Goal: Find specific page/section

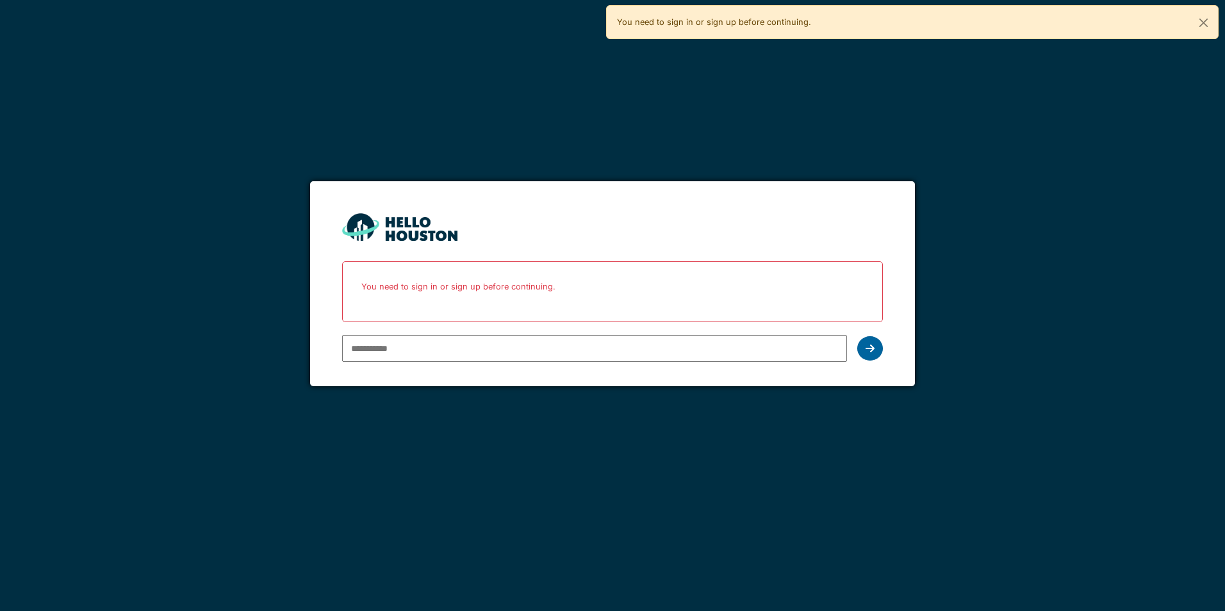
type input "**********"
click at [875, 346] on div at bounding box center [870, 348] width 26 height 24
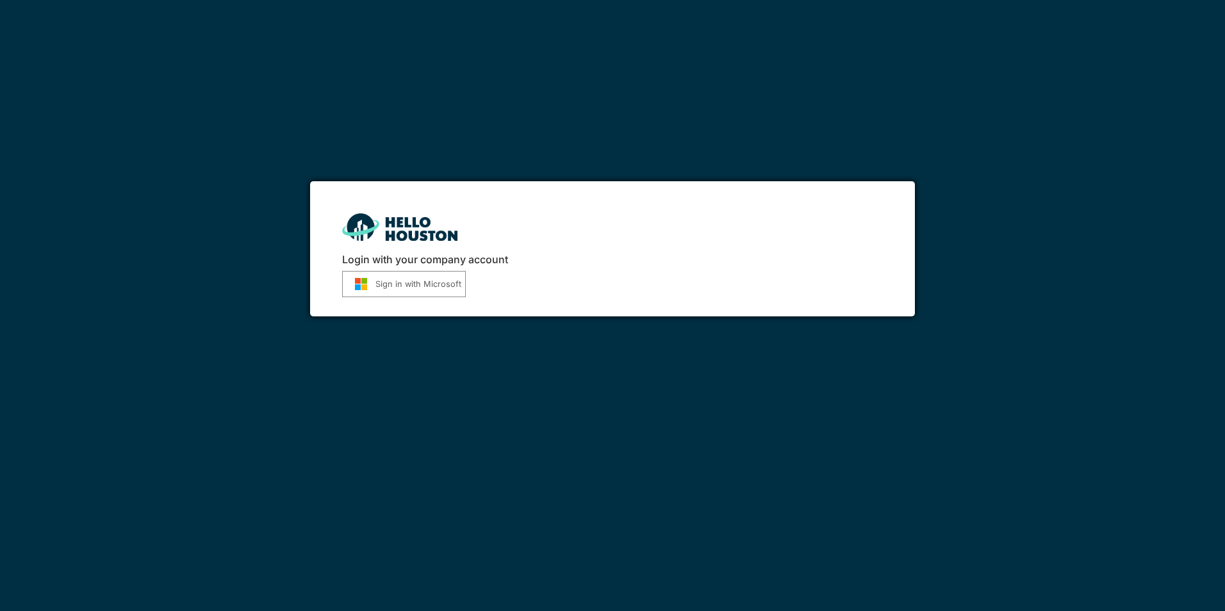
click at [405, 283] on button "Sign in with Microsoft" at bounding box center [404, 284] width 124 height 26
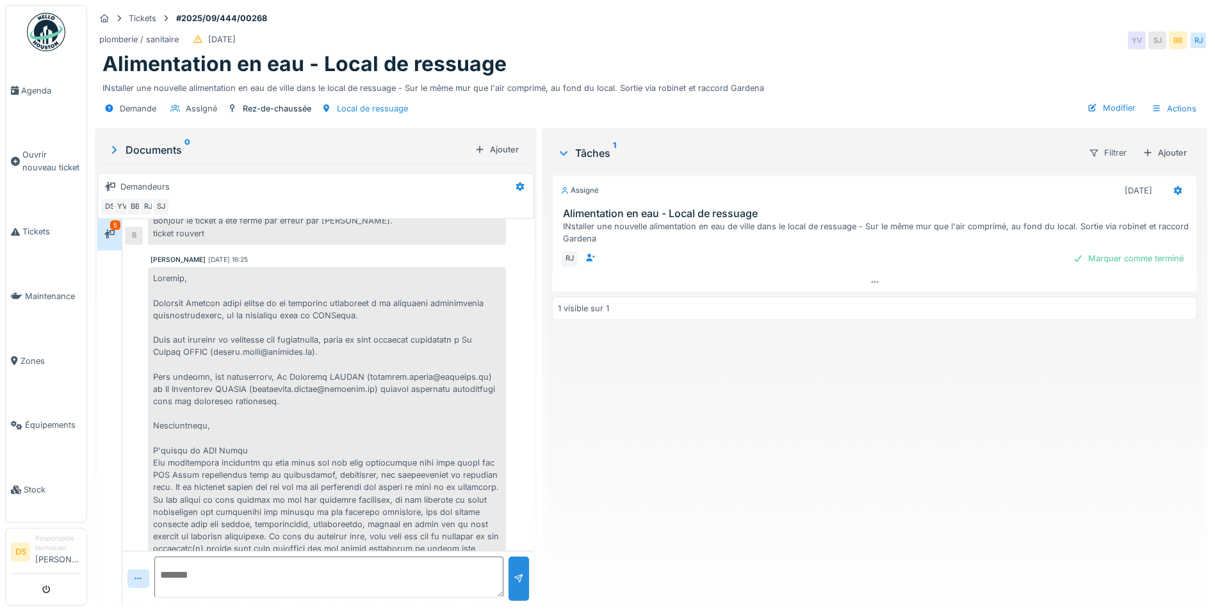
scroll to position [201, 0]
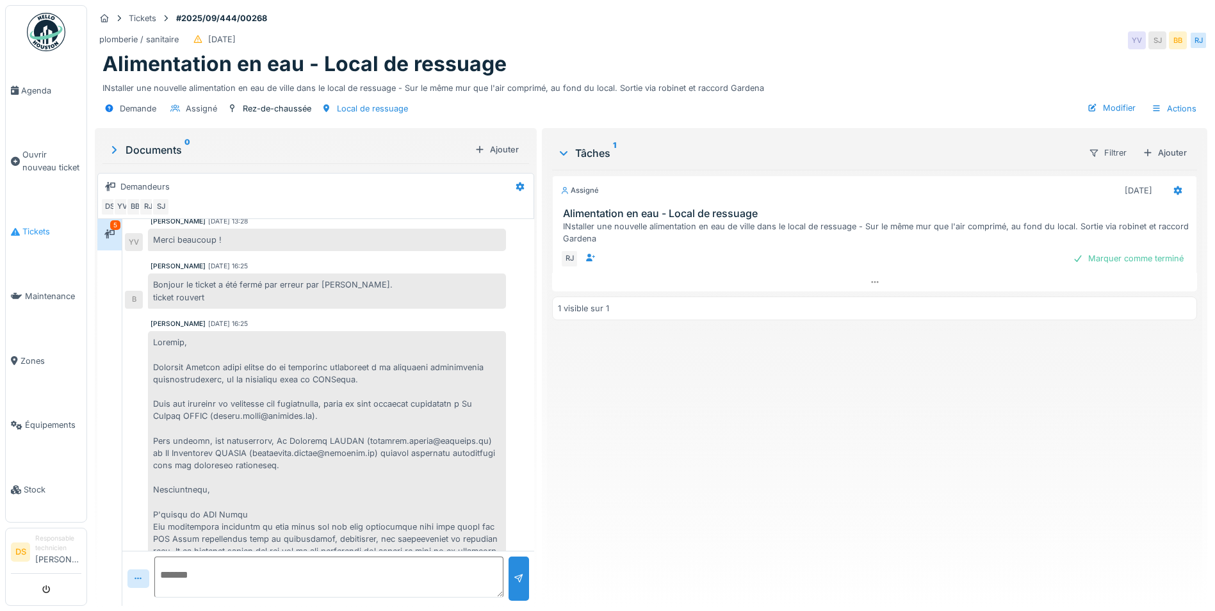
click at [47, 227] on span "Tickets" at bounding box center [51, 232] width 59 height 12
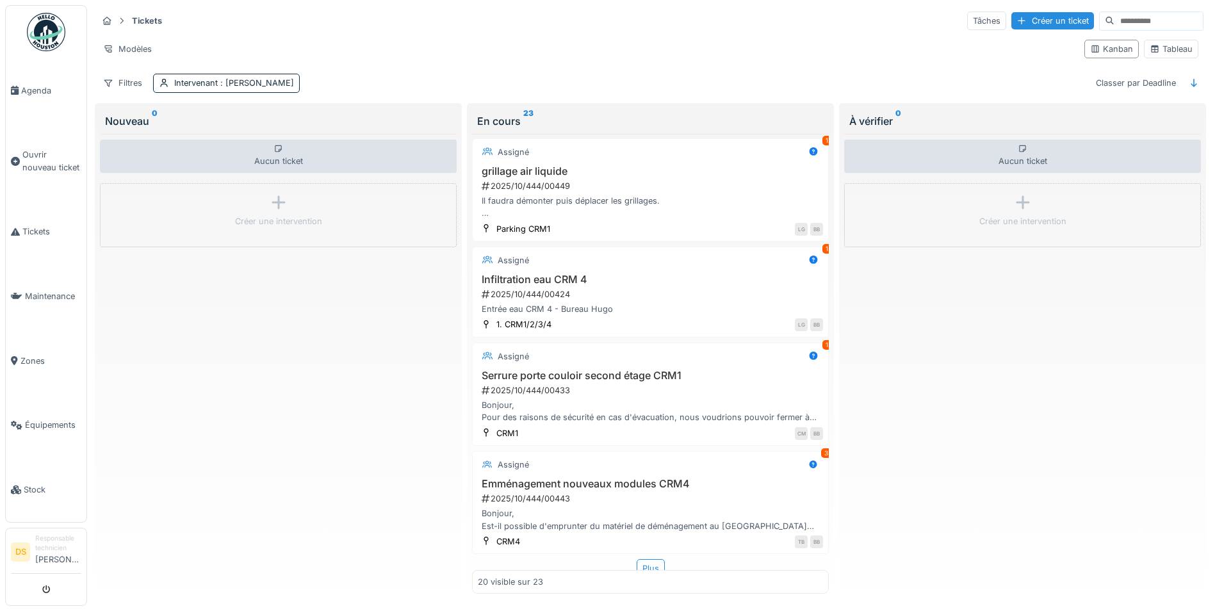
scroll to position [1744, 0]
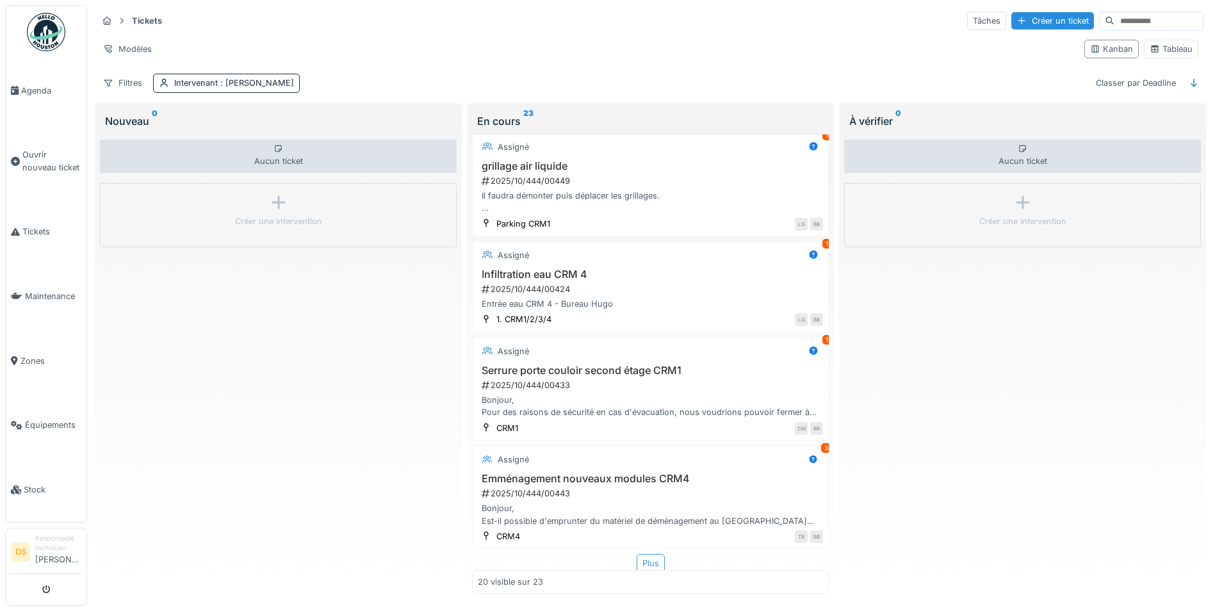
click at [641, 554] on div "Plus" at bounding box center [651, 563] width 28 height 19
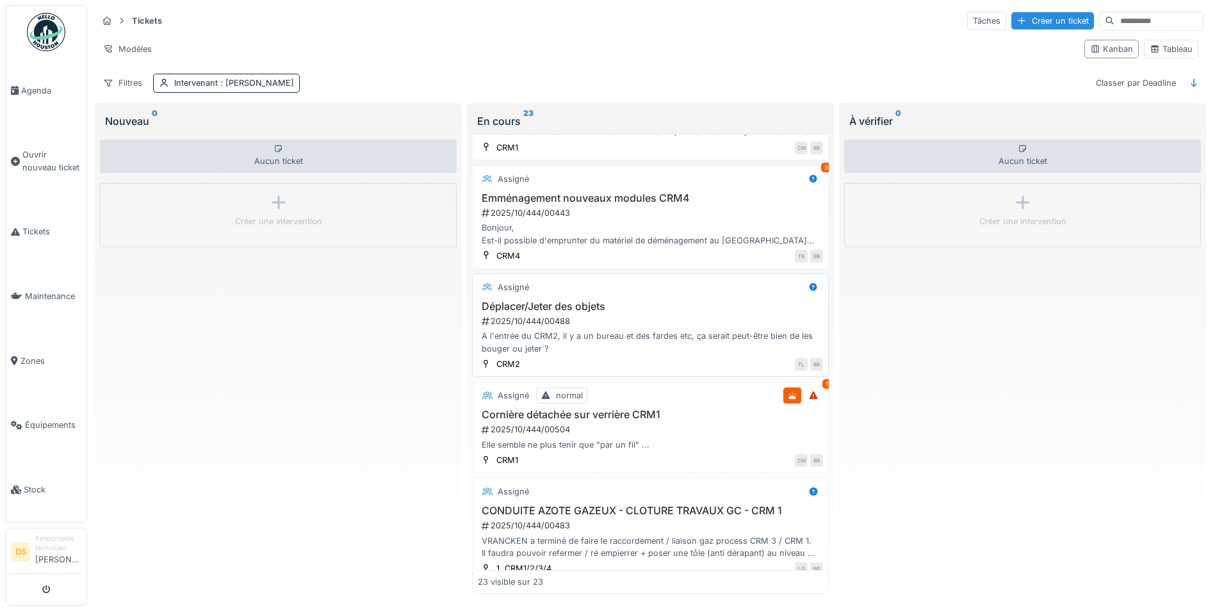
scroll to position [2038, 0]
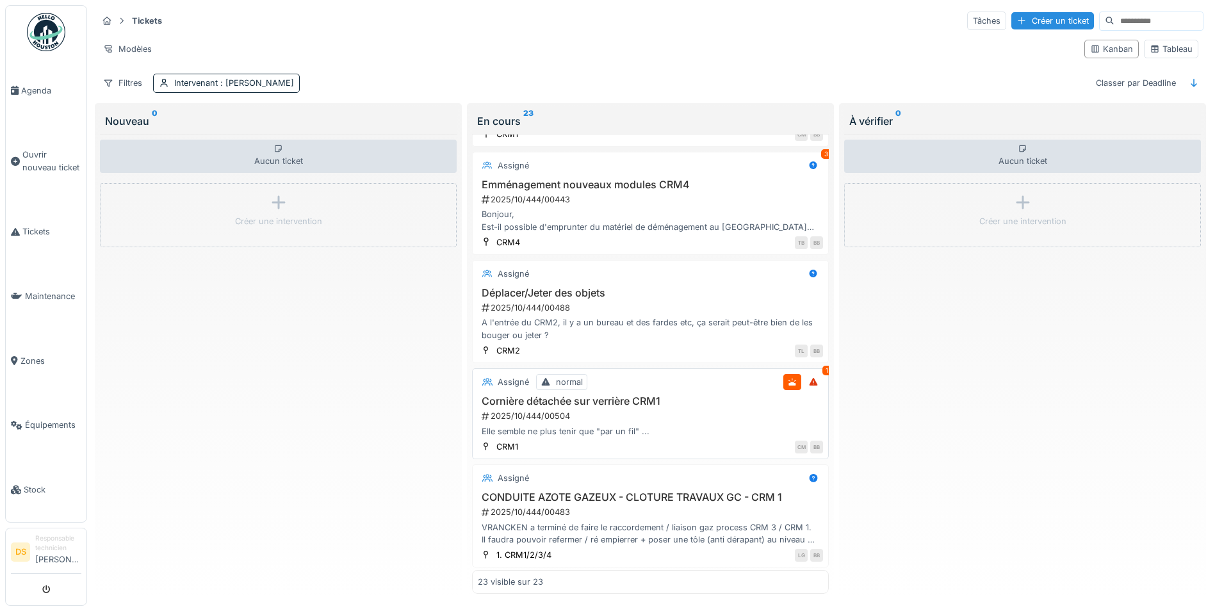
click at [616, 395] on h3 "Cornière détachée sur verrière CRM1" at bounding box center [650, 401] width 345 height 12
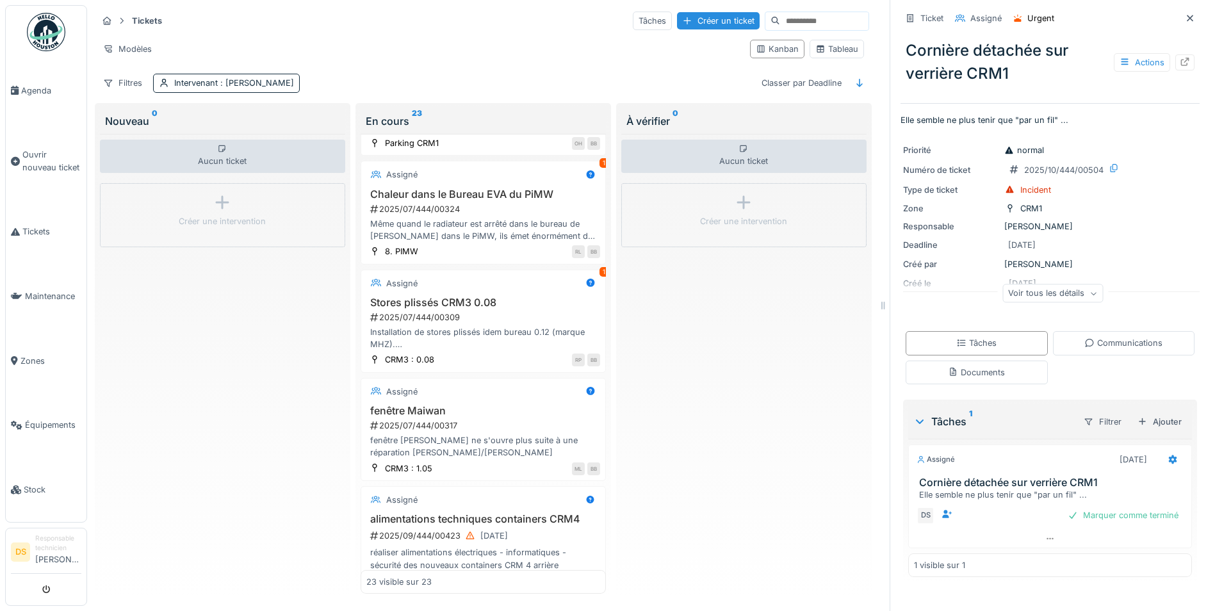
scroll to position [1281, 0]
